Goal: Information Seeking & Learning: Learn about a topic

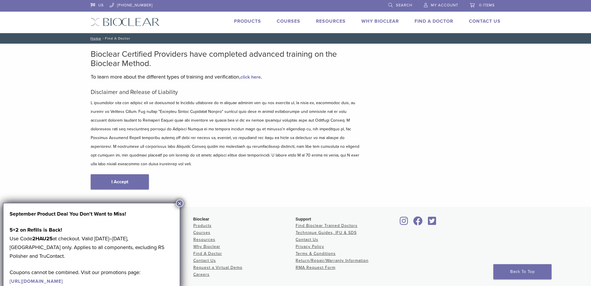
click at [440, 8] on link "My Account" at bounding box center [441, 4] width 34 height 9
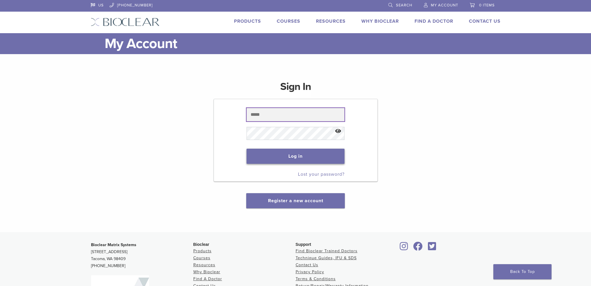
type input "**********"
click at [295, 161] on button "Log in" at bounding box center [296, 156] width 98 height 15
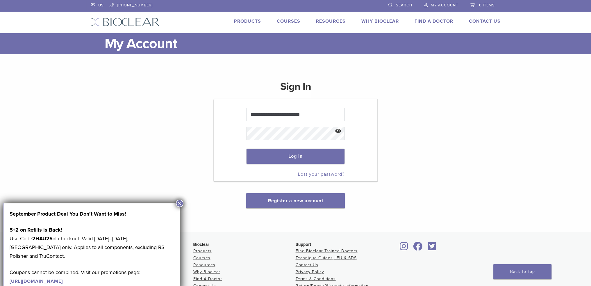
click at [182, 204] on button "×" at bounding box center [180, 204] width 8 height 8
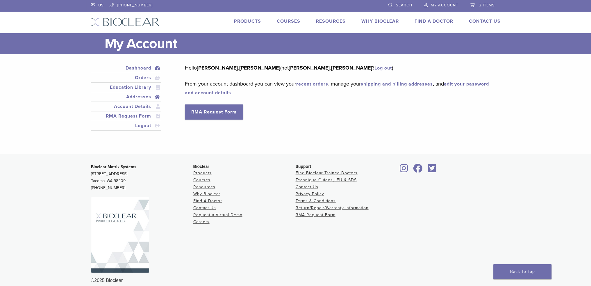
click at [140, 96] on link "Addresses" at bounding box center [126, 96] width 69 height 7
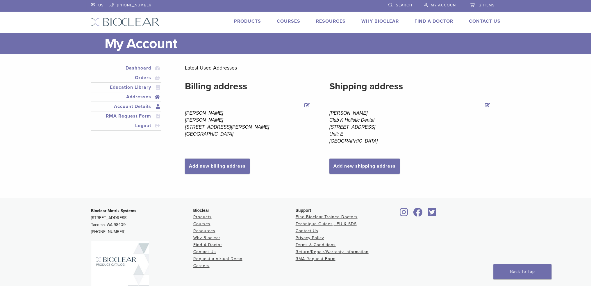
click at [132, 106] on link "Account Details" at bounding box center [126, 106] width 69 height 7
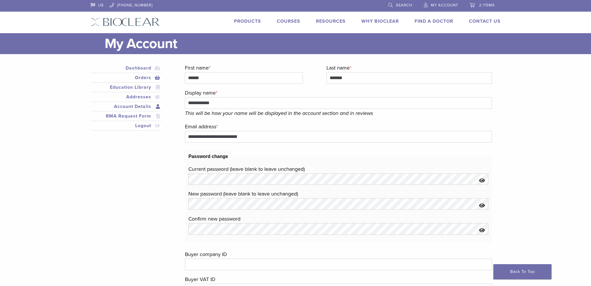
click at [139, 74] on link "Orders" at bounding box center [126, 77] width 69 height 7
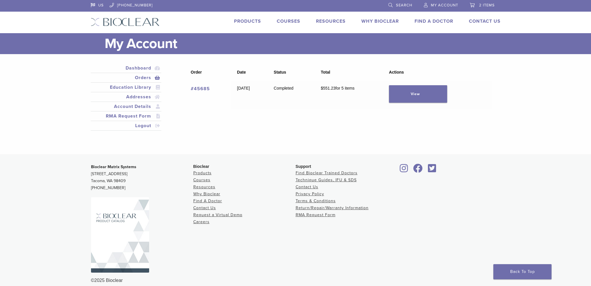
click at [204, 88] on link "#45685" at bounding box center [200, 89] width 19 height 6
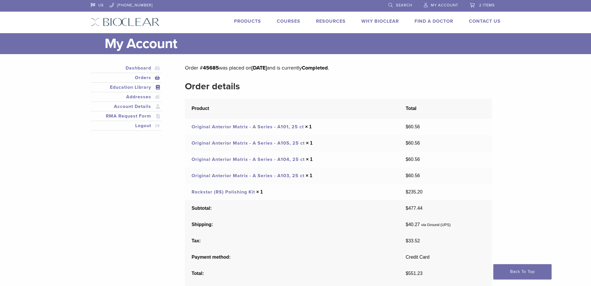
click at [150, 89] on link "Education Library" at bounding box center [126, 87] width 69 height 7
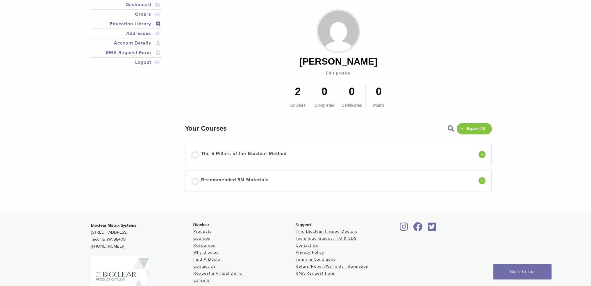
scroll to position [116, 0]
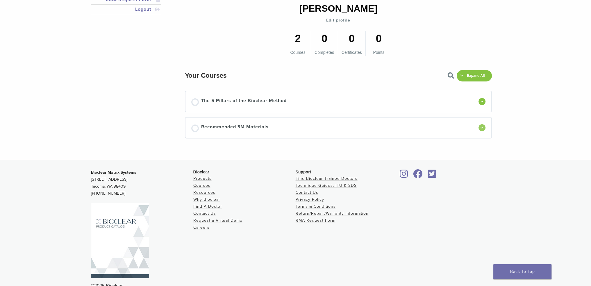
click at [480, 129] on div at bounding box center [482, 127] width 7 height 7
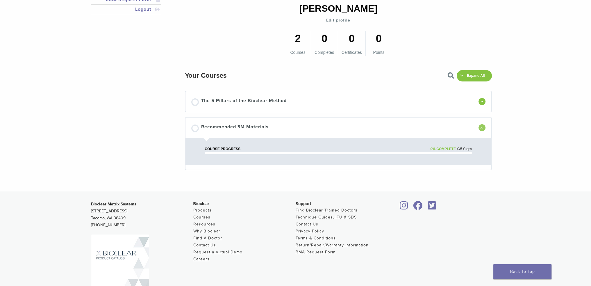
click at [483, 127] on span at bounding box center [482, 128] width 3 height 3
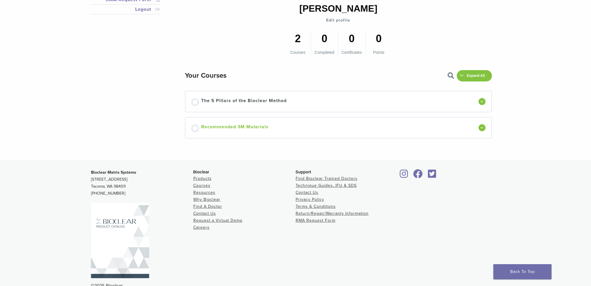
click at [222, 125] on span "Recommended 3M Materials" at bounding box center [234, 127] width 67 height 9
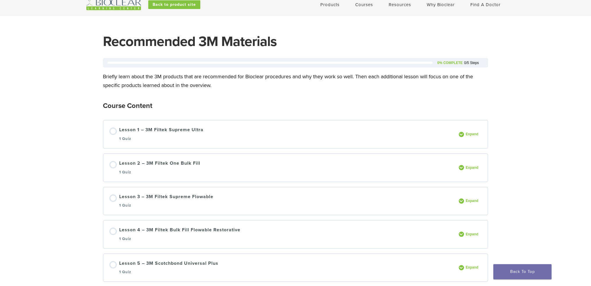
scroll to position [58, 0]
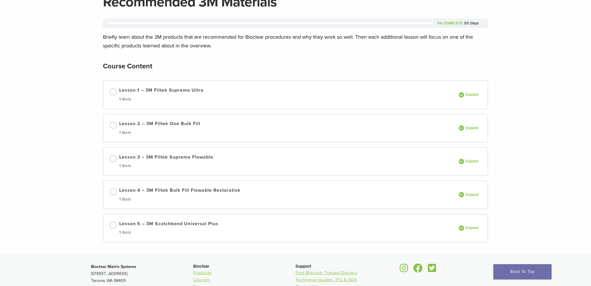
click at [178, 84] on div "Lesson 1 – 3M Filtek Supreme Ultra 1 Quiz Expand" at bounding box center [296, 95] width 384 height 28
click at [178, 87] on div "Lesson 1 – 3M Filtek Supreme Ultra 1 Quiz" at bounding box center [161, 95] width 84 height 16
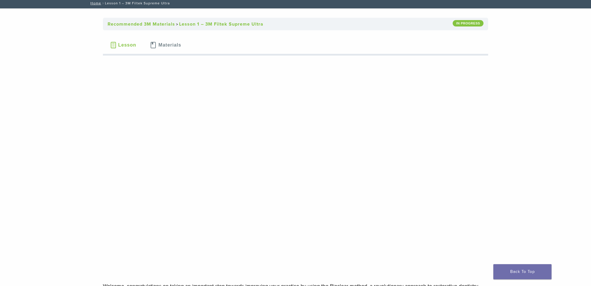
scroll to position [29, 0]
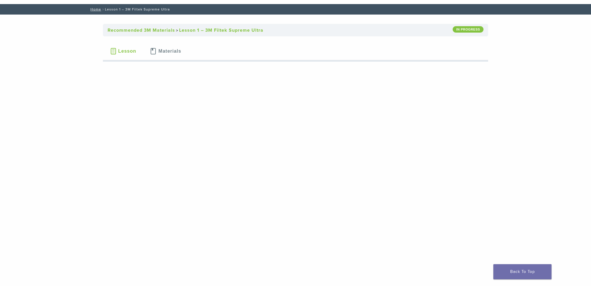
click at [170, 50] on span "Materials" at bounding box center [170, 51] width 23 height 5
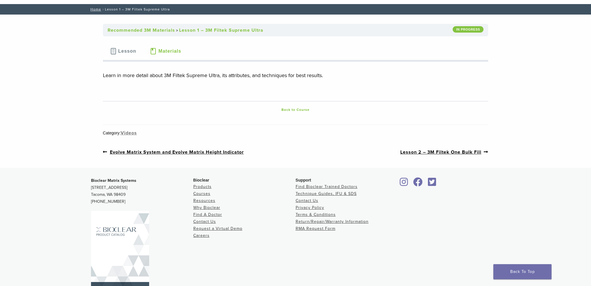
click at [130, 52] on span "Lesson" at bounding box center [127, 51] width 18 height 5
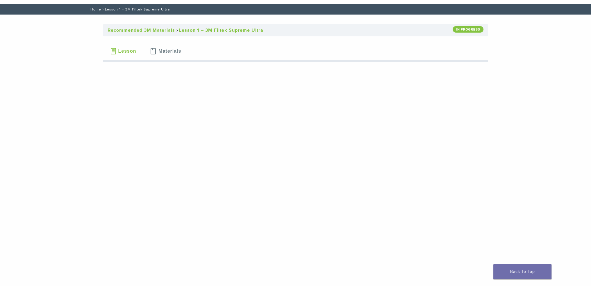
click at [100, 10] on link "Home" at bounding box center [95, 9] width 13 height 4
